Goal: Transaction & Acquisition: Purchase product/service

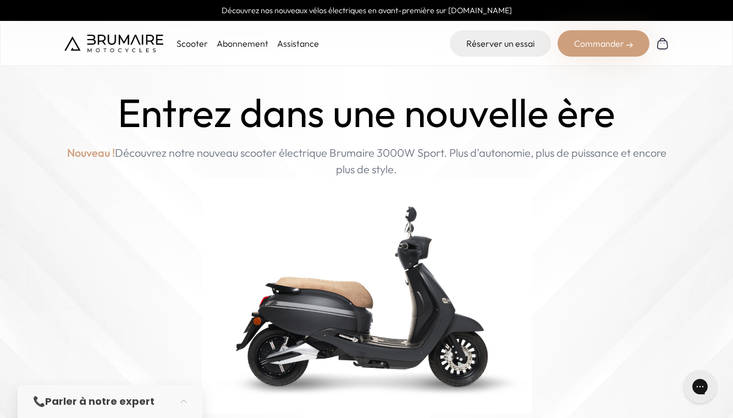
click at [190, 46] on p "Scooter" at bounding box center [192, 43] width 31 height 13
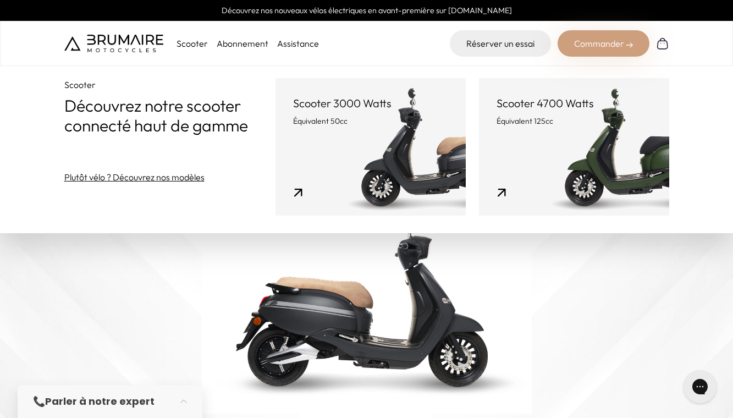
click at [533, 138] on link "Scooter 4700 Watts Équivalent 125cc" at bounding box center [574, 147] width 190 height 138
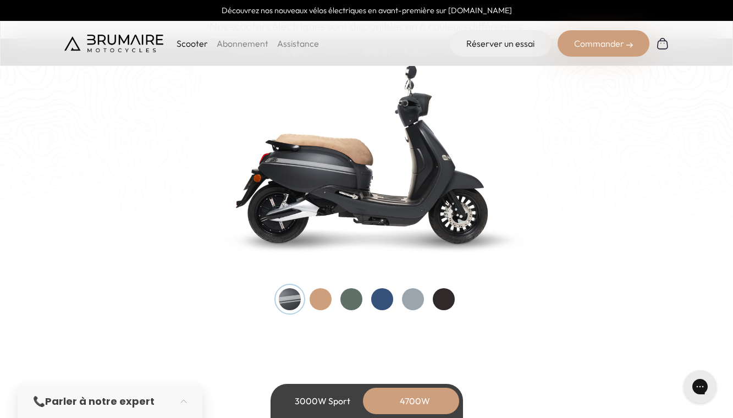
scroll to position [1151, 0]
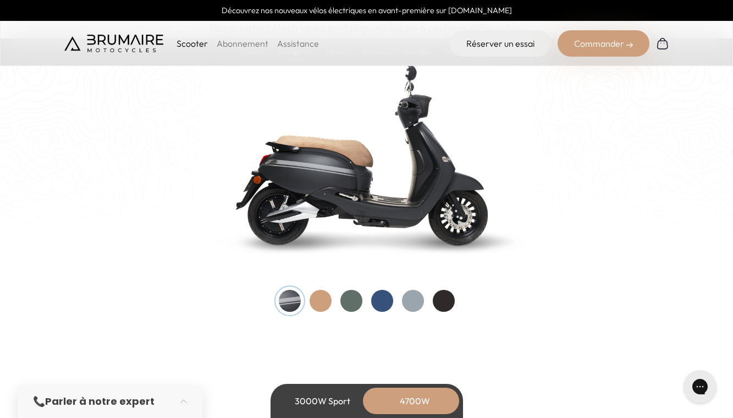
click at [350, 297] on div at bounding box center [352, 301] width 22 height 22
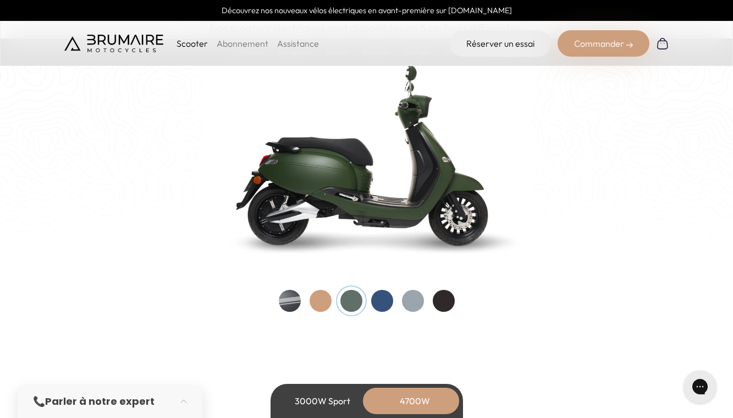
click at [381, 298] on div at bounding box center [382, 301] width 22 height 22
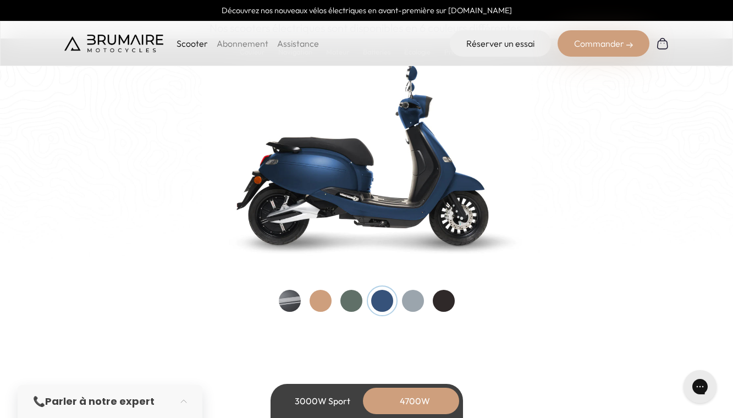
click at [347, 299] on div at bounding box center [352, 301] width 22 height 22
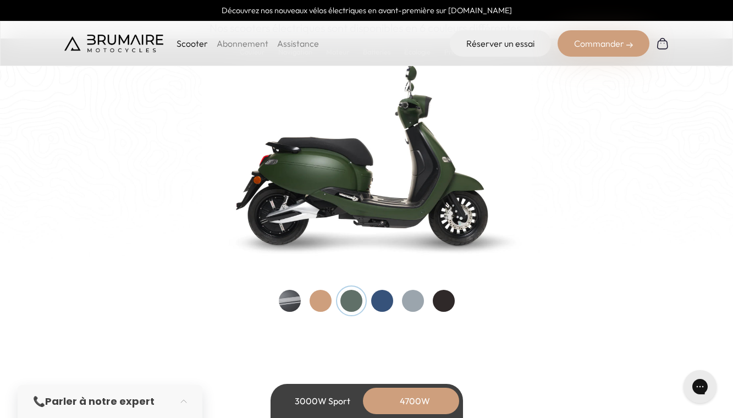
click at [321, 303] on div at bounding box center [321, 301] width 22 height 22
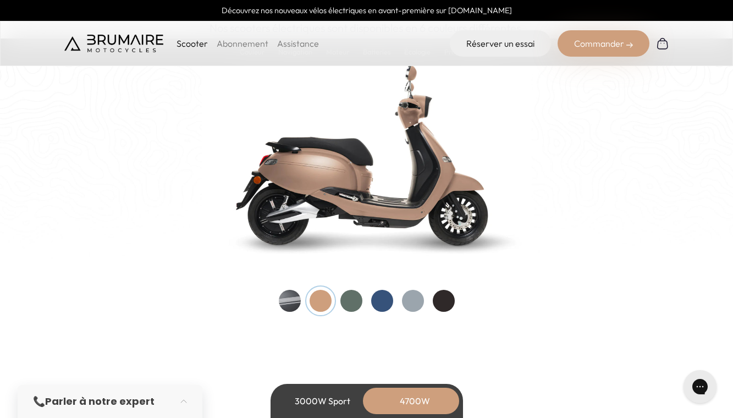
click at [345, 298] on div at bounding box center [352, 301] width 22 height 22
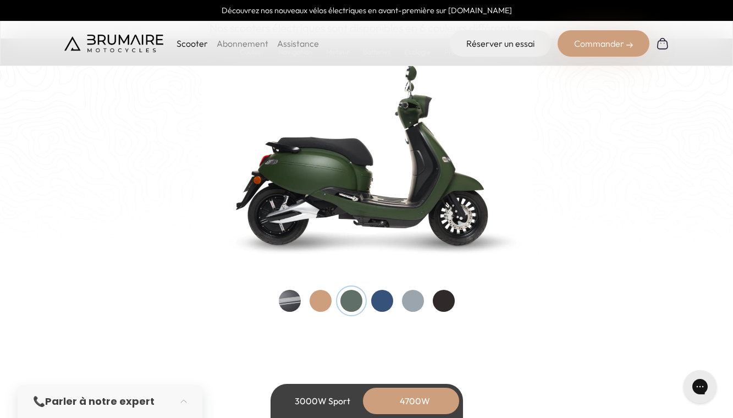
click at [449, 299] on div at bounding box center [444, 301] width 22 height 22
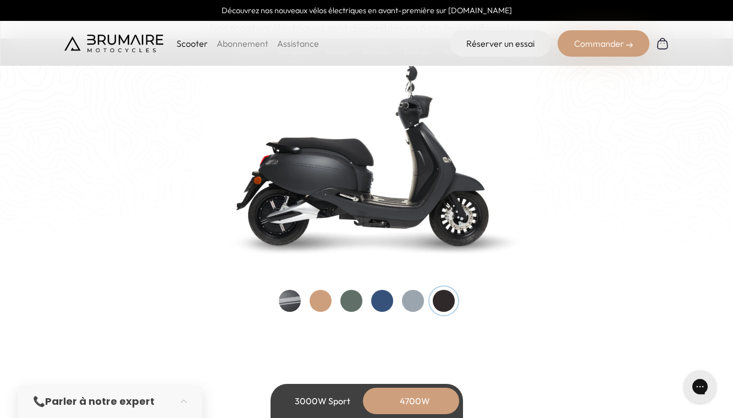
click at [326, 303] on div at bounding box center [321, 301] width 22 height 22
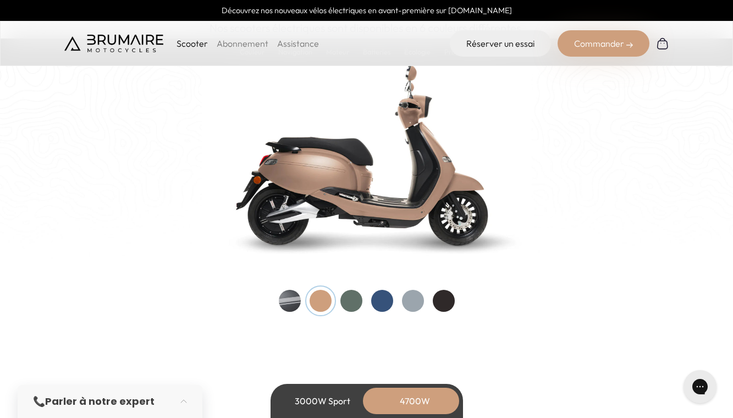
click at [350, 303] on div at bounding box center [352, 301] width 22 height 22
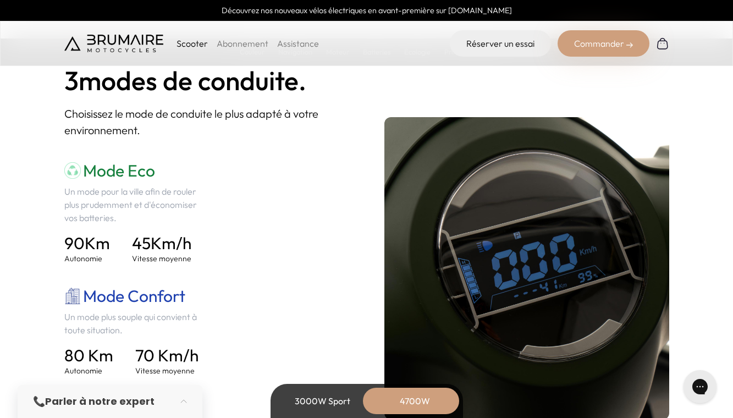
scroll to position [1520, 0]
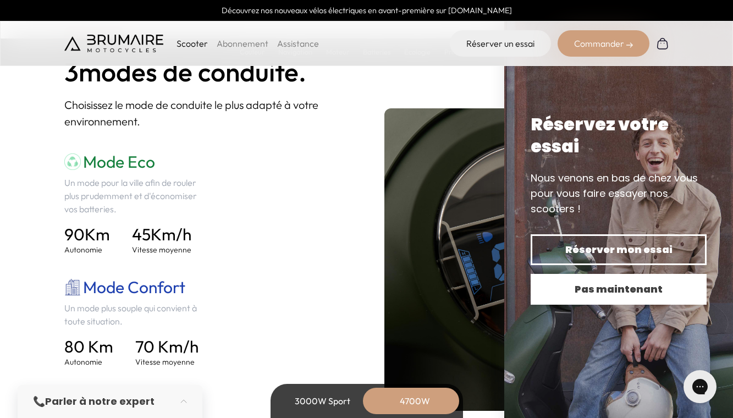
click at [589, 288] on span "Pas maintenant" at bounding box center [619, 289] width 138 height 15
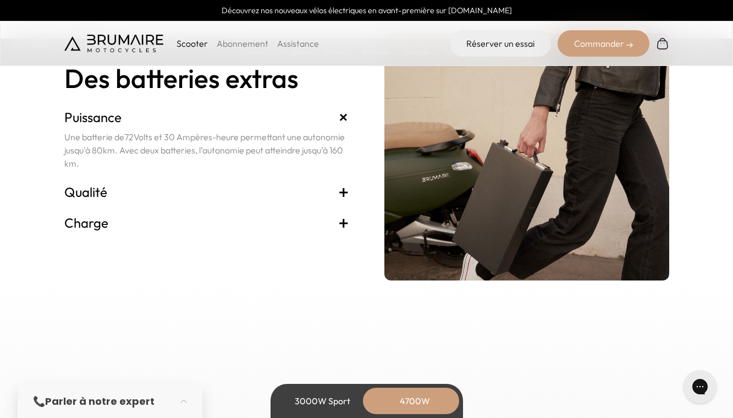
scroll to position [2444, 0]
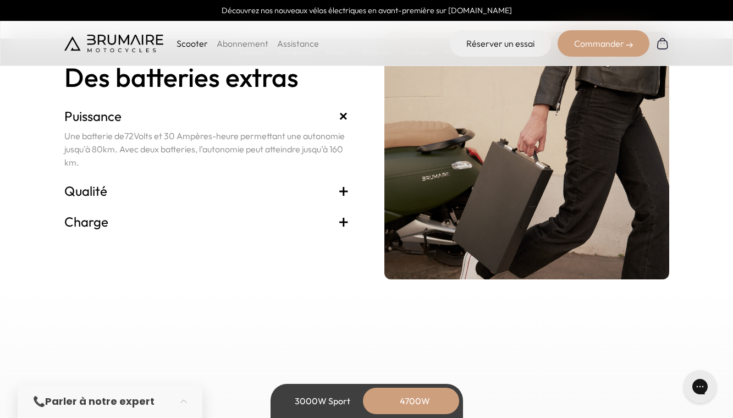
click at [231, 197] on h3 "Qualité +" at bounding box center [206, 191] width 285 height 18
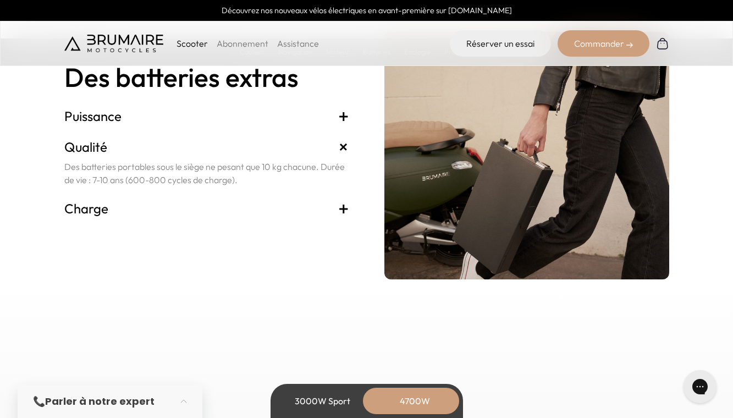
click at [226, 207] on h3 "Charge +" at bounding box center [206, 209] width 285 height 18
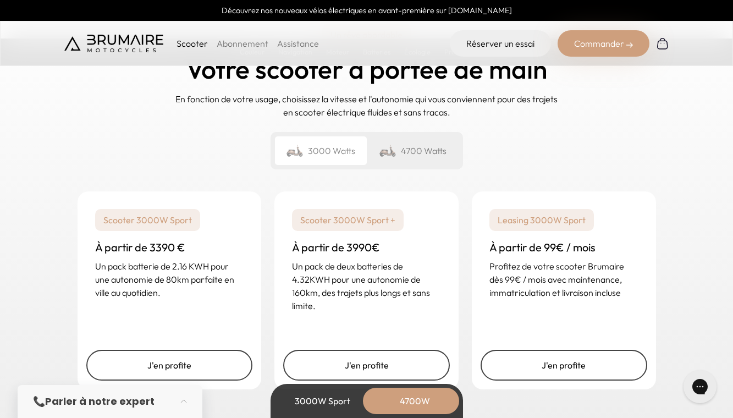
scroll to position [2736, 0]
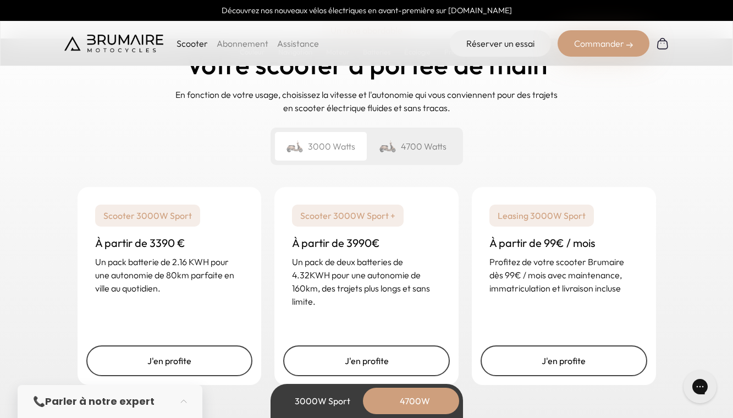
click at [398, 151] on div "4700 Watts" at bounding box center [413, 146] width 92 height 29
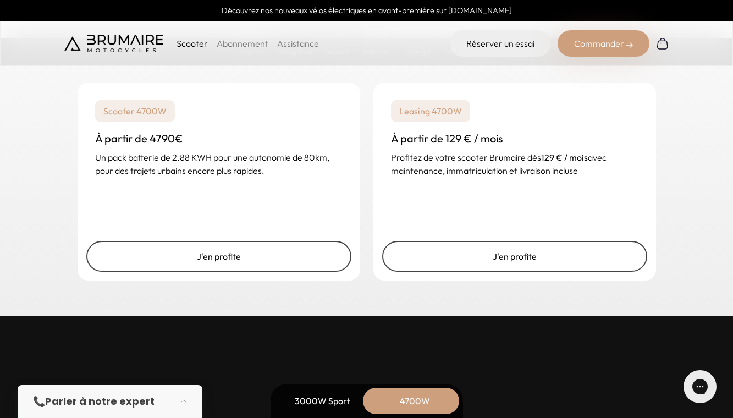
scroll to position [2849, 0]
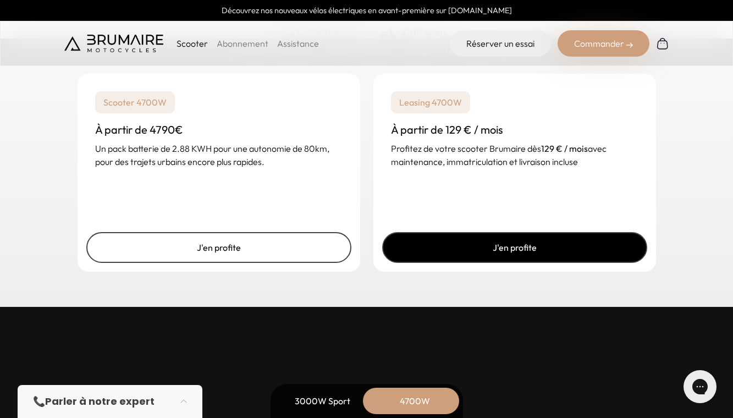
click at [573, 244] on link "J'en profite" at bounding box center [514, 247] width 265 height 31
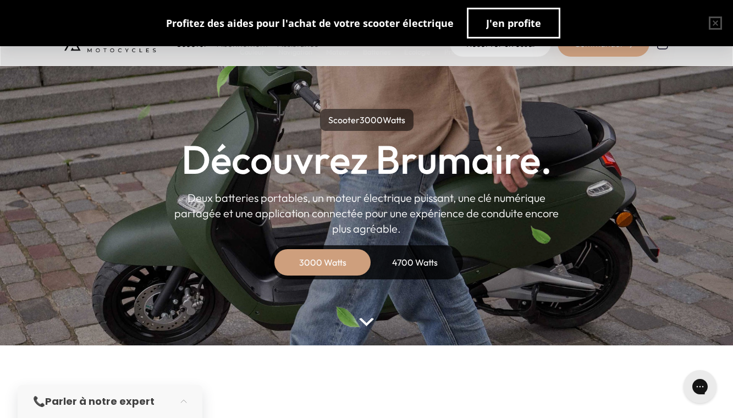
scroll to position [16, 0]
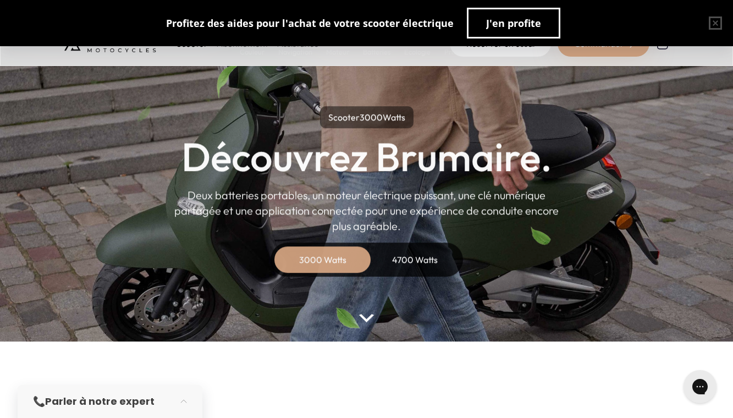
click at [415, 255] on div "4700 Watts" at bounding box center [415, 259] width 88 height 26
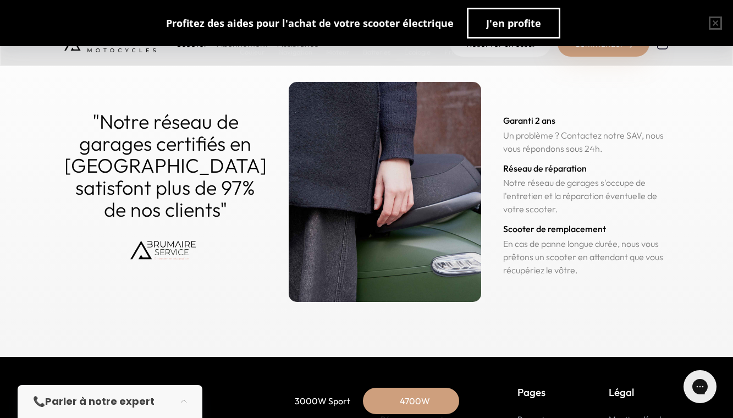
scroll to position [5621, 0]
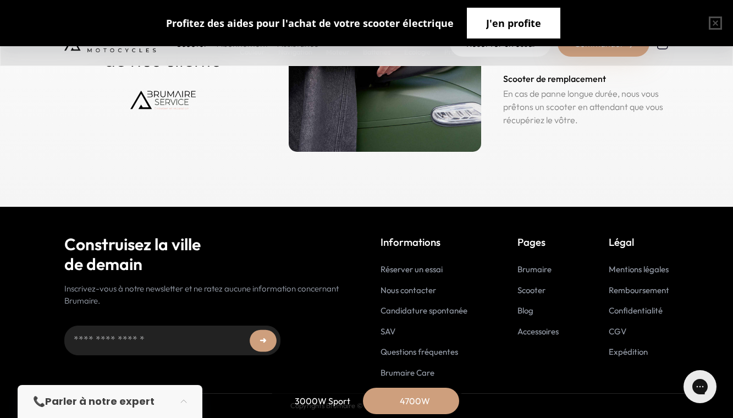
click at [529, 22] on span "J'en profite" at bounding box center [513, 22] width 55 height 15
